Goal: Information Seeking & Learning: Find specific fact

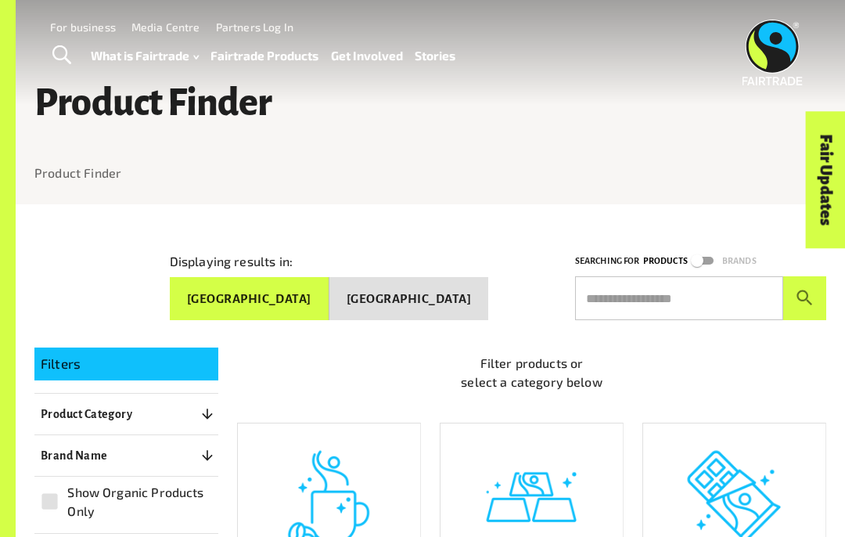
click at [440, 293] on button "[GEOGRAPHIC_DATA]" at bounding box center [408, 299] width 159 height 44
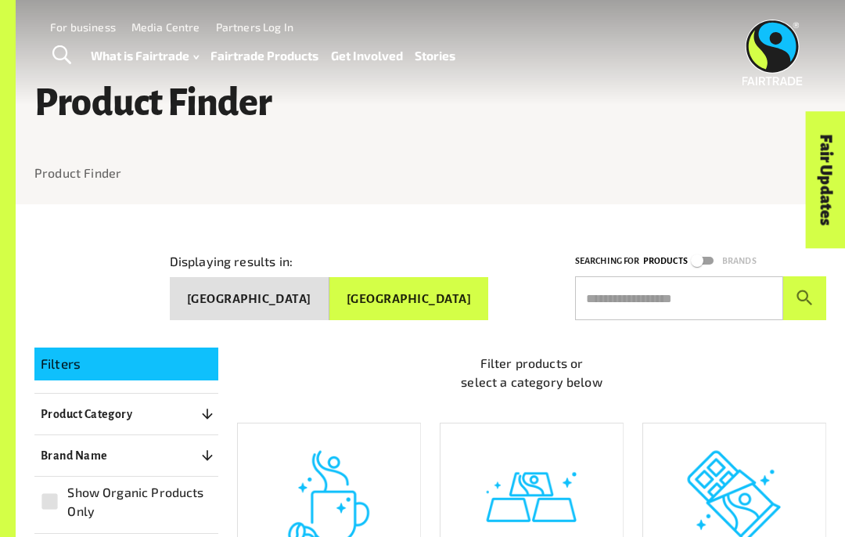
click at [653, 293] on input "text" at bounding box center [679, 298] width 208 height 44
click at [601, 297] on input "******" at bounding box center [679, 298] width 208 height 44
click at [804, 292] on button "submit" at bounding box center [804, 298] width 43 height 44
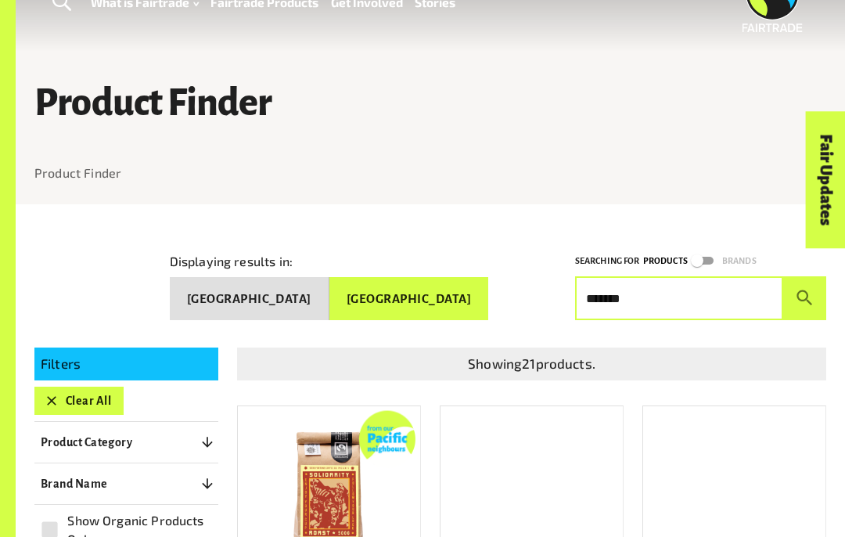
scroll to position [53, 0]
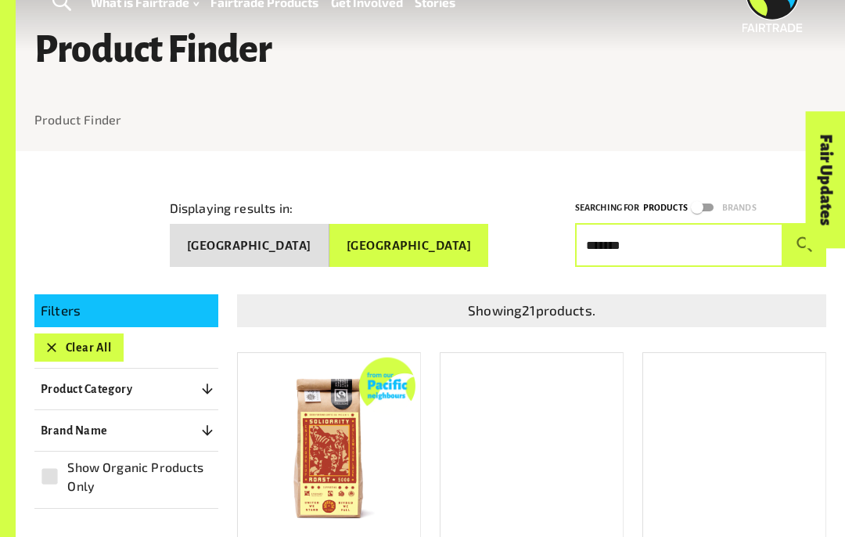
click at [566, 272] on div "Showing 21 products." at bounding box center [522, 298] width 608 height 58
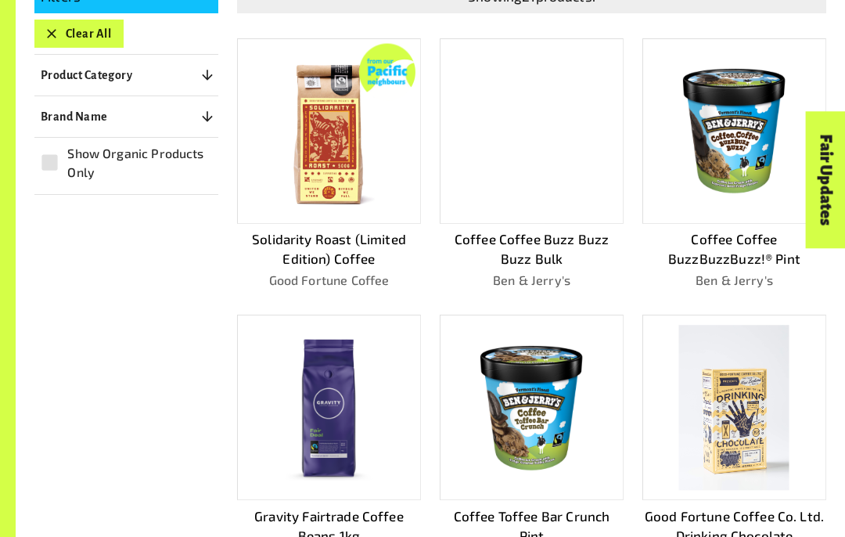
scroll to position [0, 0]
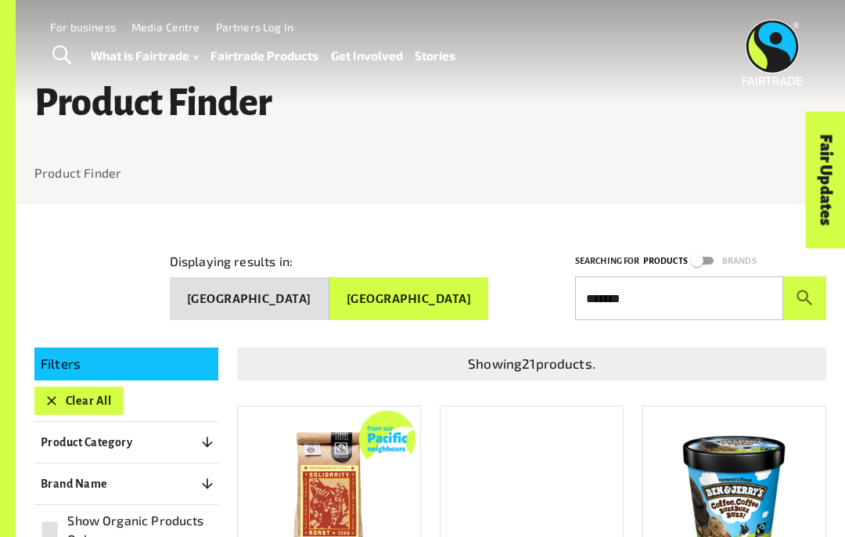
click at [635, 289] on input "******" at bounding box center [679, 298] width 208 height 44
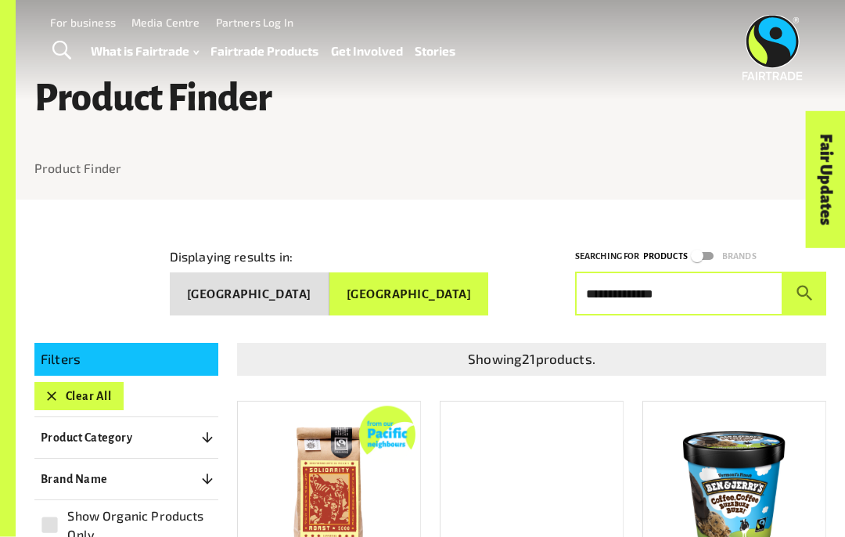
scroll to position [5, 0]
type input "*"
type input "*********"
click at [810, 300] on button "submit" at bounding box center [804, 293] width 43 height 44
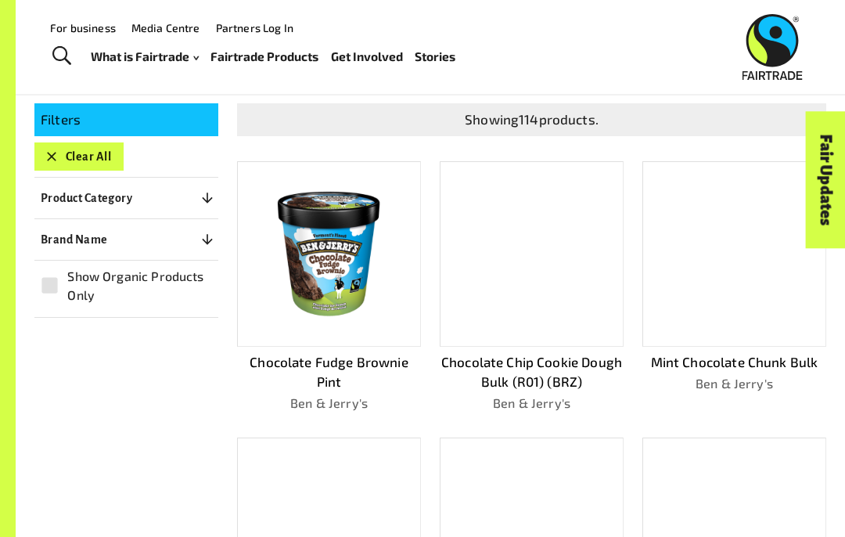
scroll to position [234, 0]
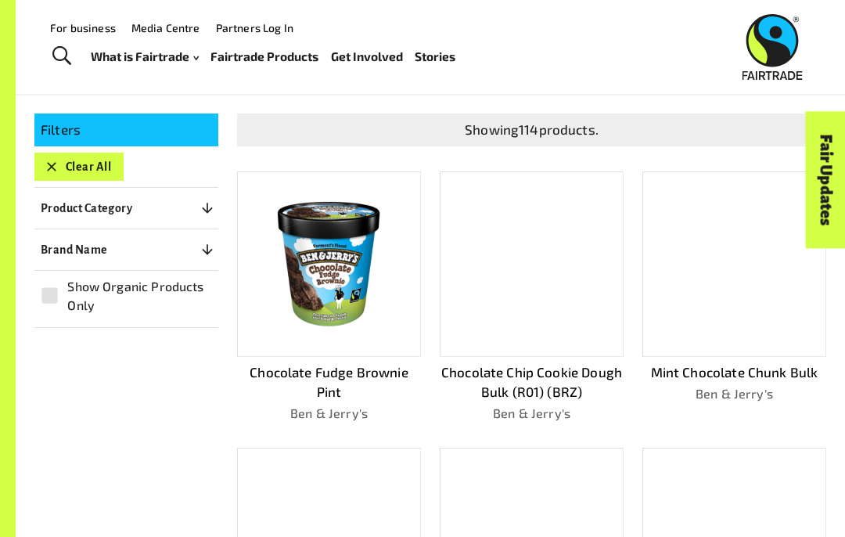
click at [591, 324] on div at bounding box center [532, 263] width 184 height 185
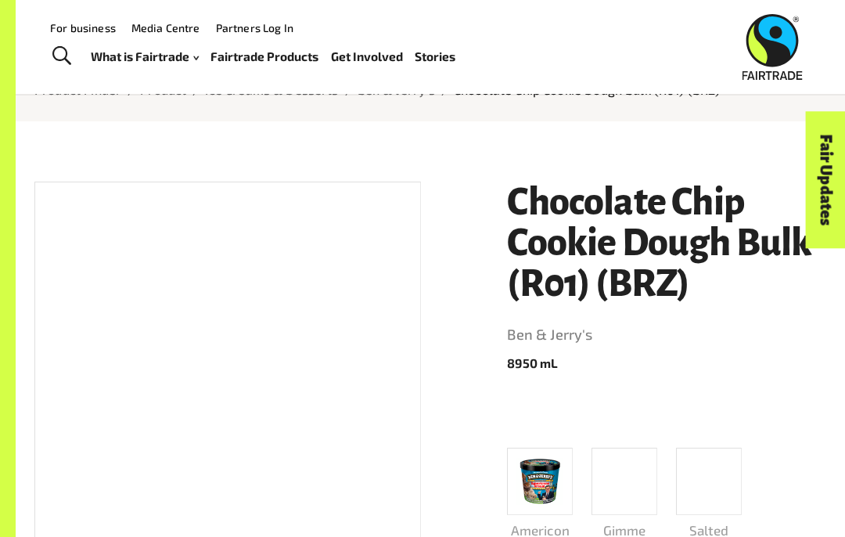
scroll to position [70, 0]
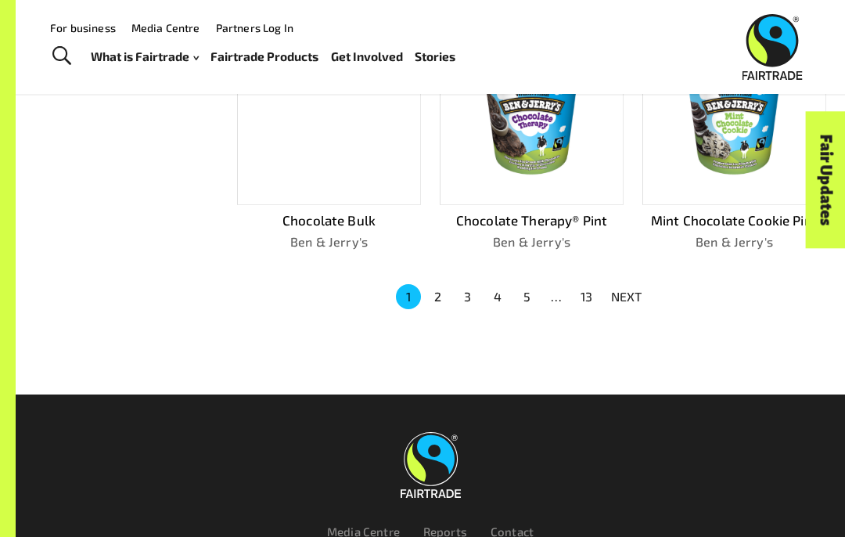
scroll to position [928, 0]
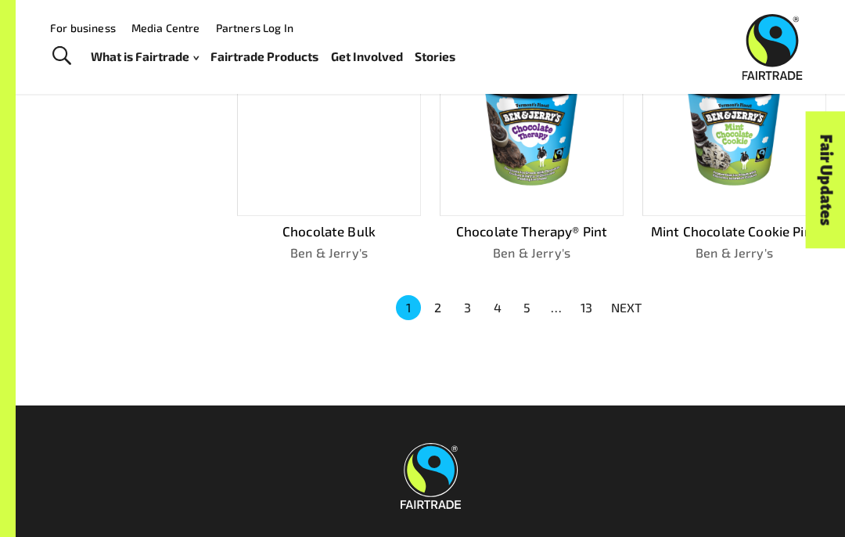
click at [627, 301] on p "NEXT" at bounding box center [626, 307] width 31 height 19
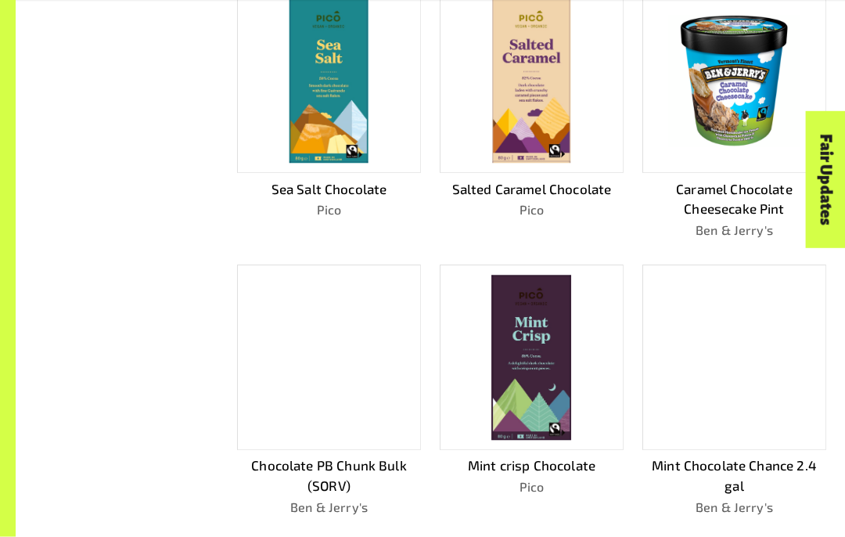
scroll to position [695, 0]
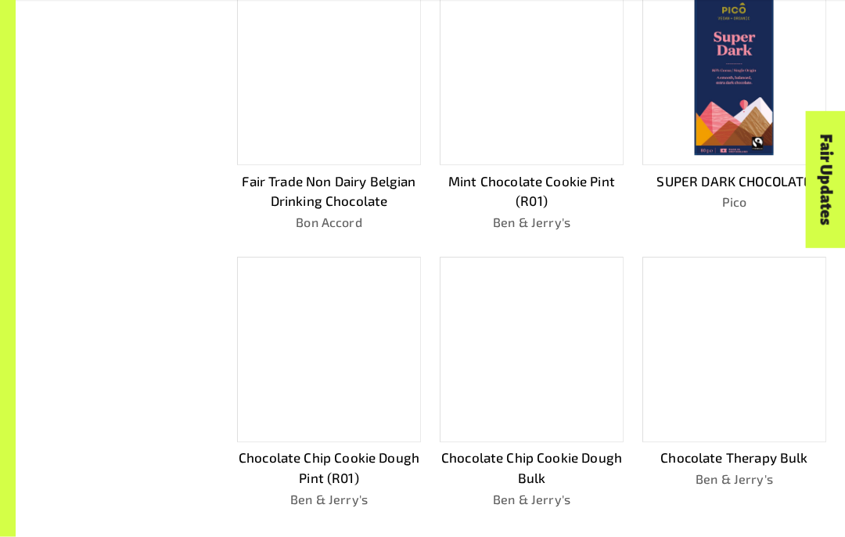
scroll to position [702, 0]
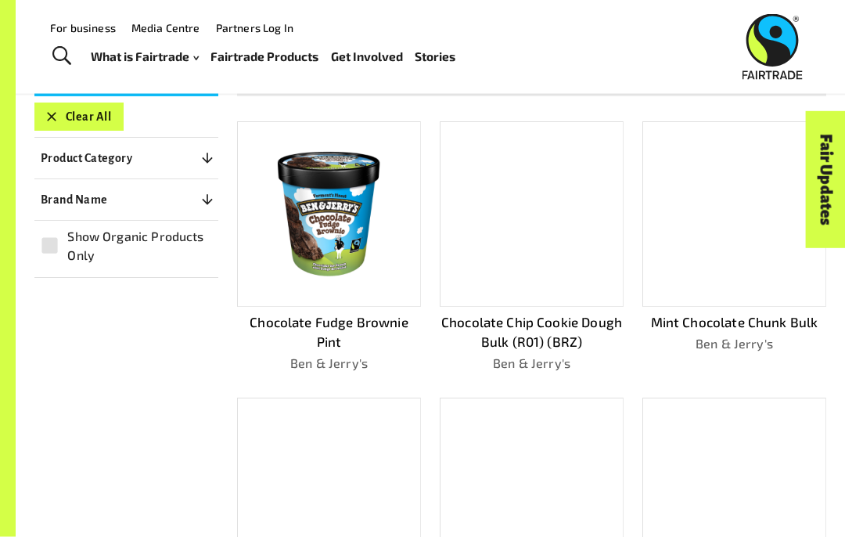
scroll to position [249, 0]
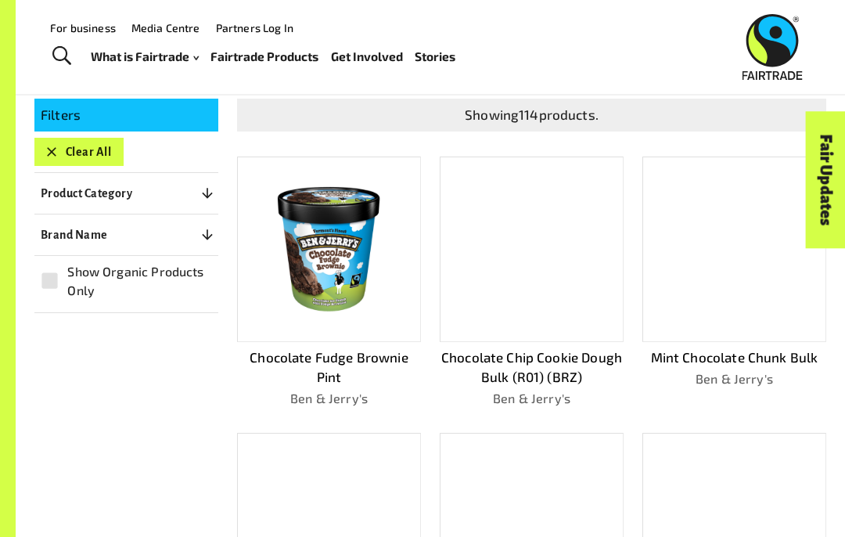
click at [363, 300] on img at bounding box center [329, 249] width 164 height 164
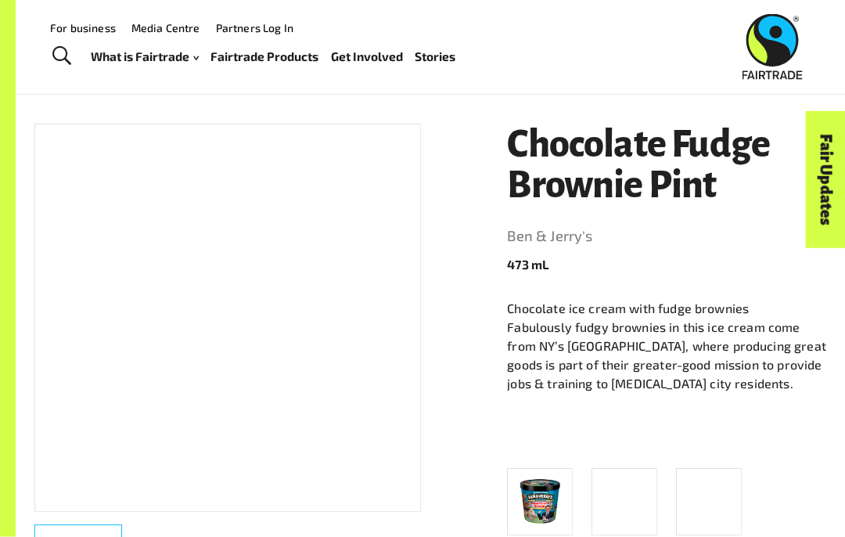
scroll to position [137, 0]
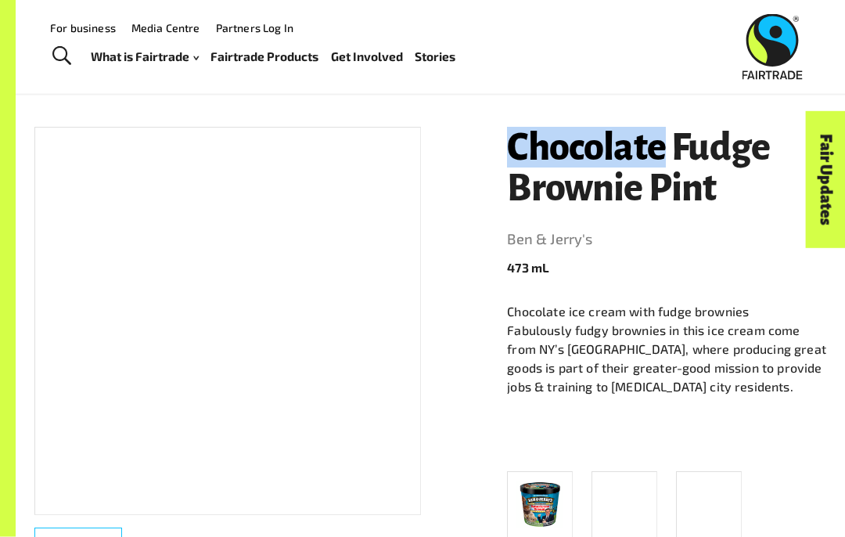
click at [508, 265] on p "473 mL" at bounding box center [666, 268] width 319 height 19
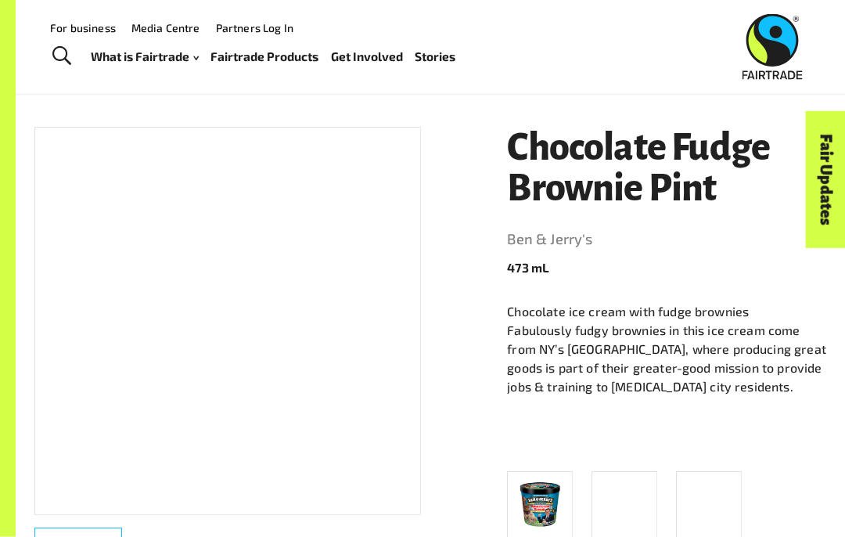
click at [297, 386] on div at bounding box center [227, 322] width 386 height 388
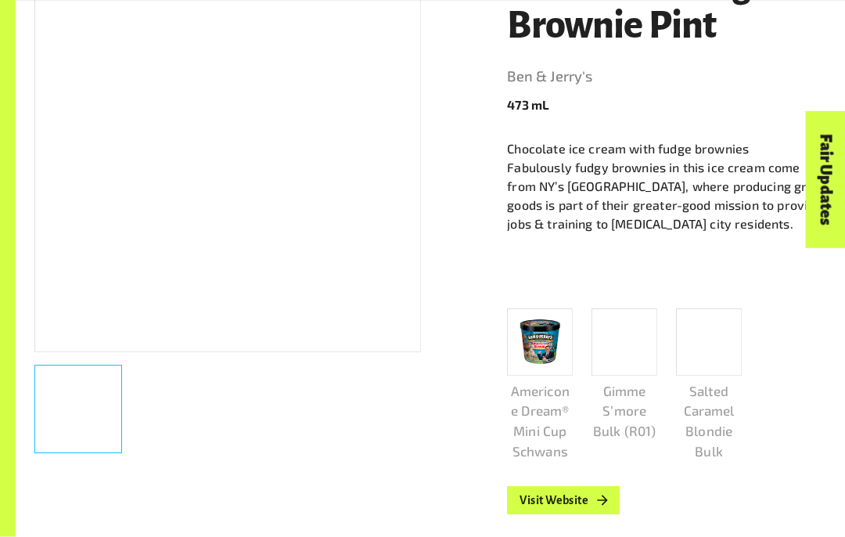
scroll to position [302, 0]
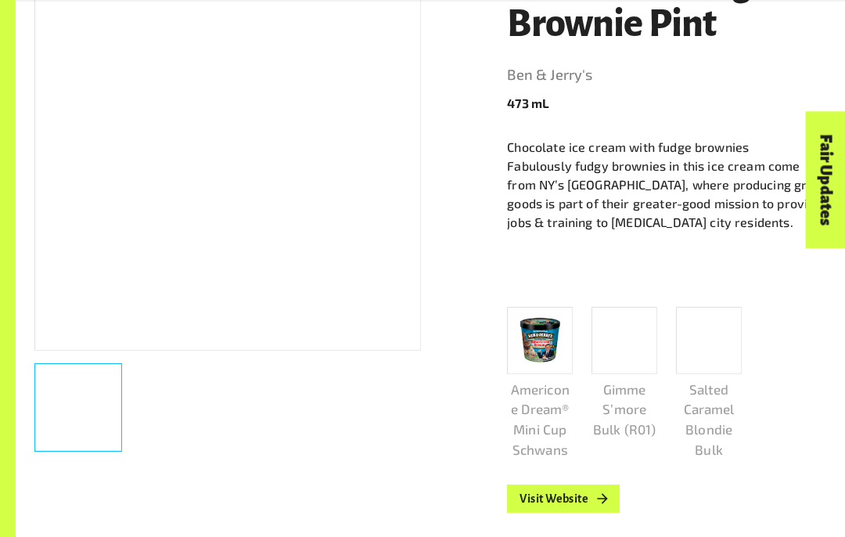
click at [575, 490] on link "Visit Website" at bounding box center [563, 498] width 113 height 28
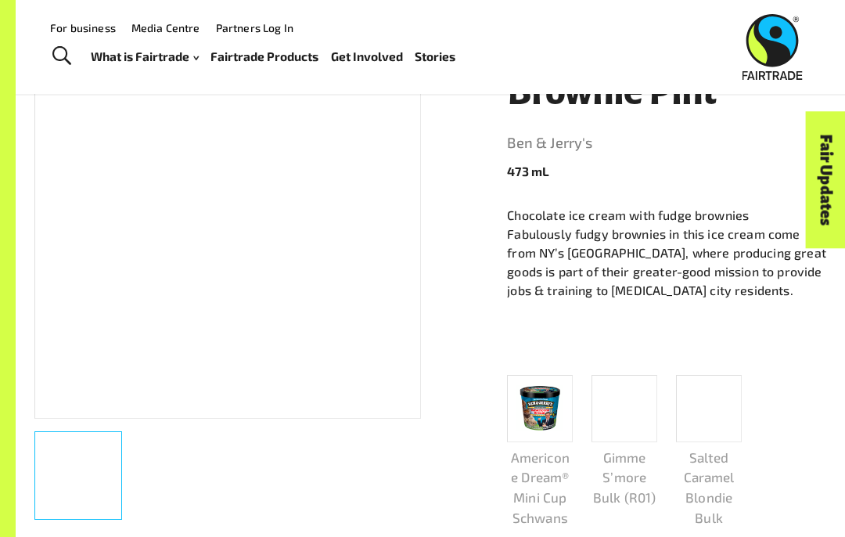
scroll to position [232, 0]
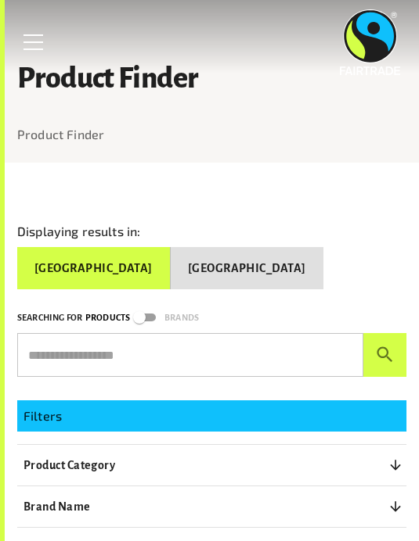
click at [262, 257] on button "[GEOGRAPHIC_DATA]" at bounding box center [247, 268] width 153 height 42
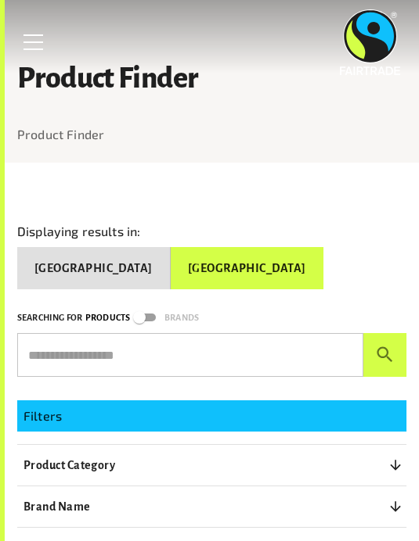
click at [253, 333] on input "text" at bounding box center [190, 355] width 346 height 44
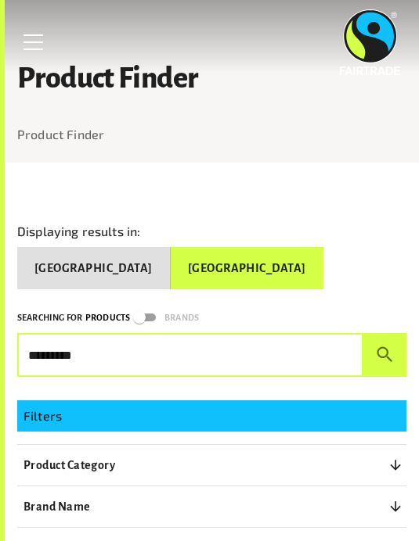
click at [384, 333] on button "submit" at bounding box center [384, 355] width 43 height 44
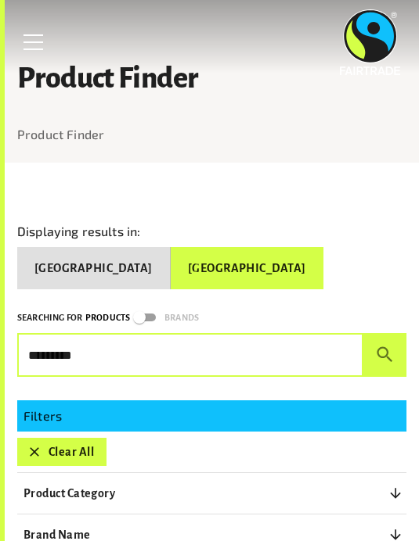
click at [384, 257] on div "Displaying results in: [GEOGRAPHIC_DATA] [GEOGRAPHIC_DATA]" at bounding box center [211, 253] width 389 height 74
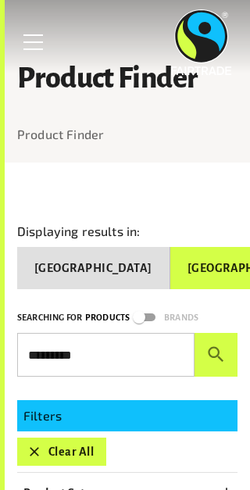
click at [121, 366] on input "*********" at bounding box center [106, 355] width 178 height 44
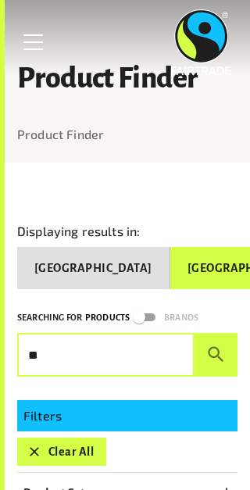
type input "*"
type input "**********"
click at [216, 355] on button "submit" at bounding box center [216, 355] width 43 height 44
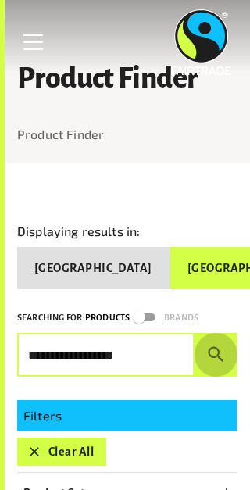
click at [217, 359] on icon "submit" at bounding box center [216, 354] width 21 height 21
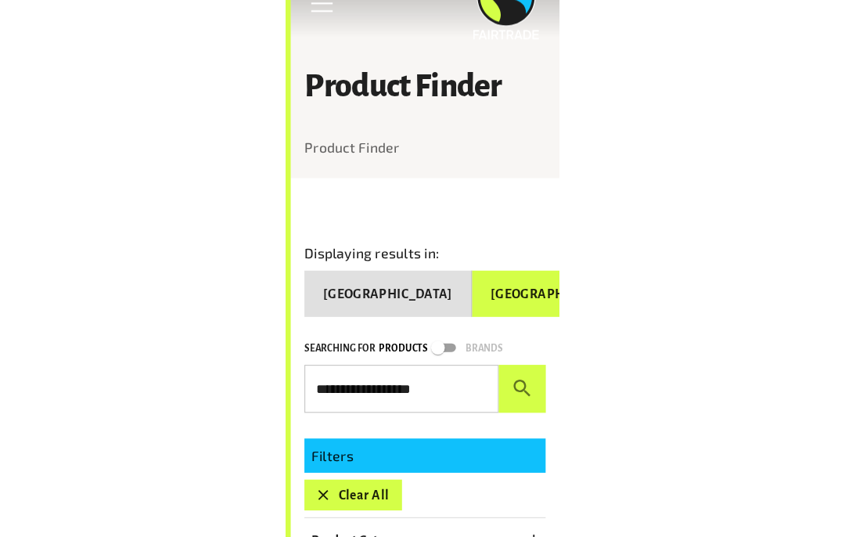
scroll to position [39, 0]
